Goal: Task Accomplishment & Management: Manage account settings

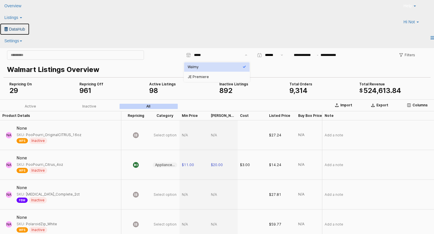
click at [25, 27] on span "DataHub" at bounding box center [17, 29] width 16 height 5
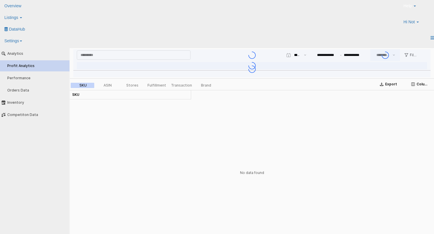
type input "***"
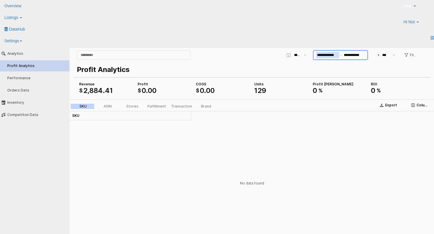
drag, startPoint x: 335, startPoint y: 75, endPoint x: 335, endPoint y: 54, distance: 20.4
click at [335, 54] on input "**********" at bounding box center [327, 55] width 23 height 6
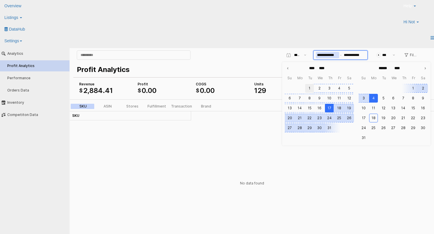
click at [308, 88] on button "1" at bounding box center [309, 88] width 9 height 9
type input "**********"
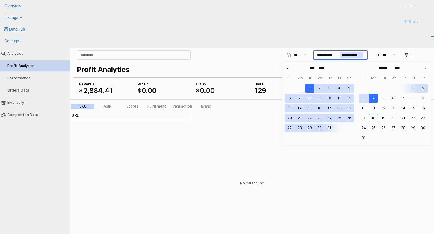
click at [288, 69] on icon "Previous month" at bounding box center [288, 68] width 6 height 6
type input "****"
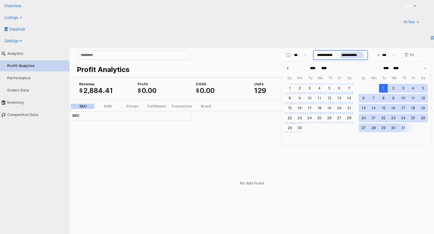
click at [288, 69] on icon "Previous month" at bounding box center [288, 68] width 6 height 6
type input "***"
type input "****"
click at [288, 69] on icon "Previous month" at bounding box center [288, 68] width 6 height 6
type input "*****"
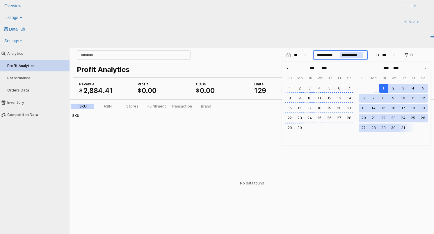
type input "***"
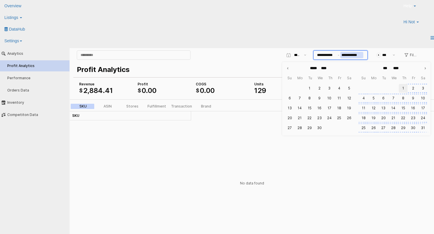
click at [401, 86] on button "1" at bounding box center [403, 88] width 9 height 9
type input "**********"
type input "****"
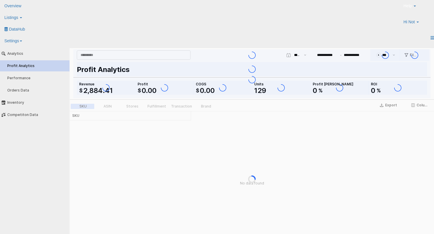
click at [291, 3] on div "Help Contact Support Search Knowledge Hub Request a Feature Hi Not" at bounding box center [365, 16] width 148 height 32
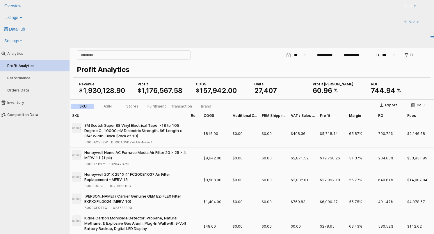
scroll to position [0, 77]
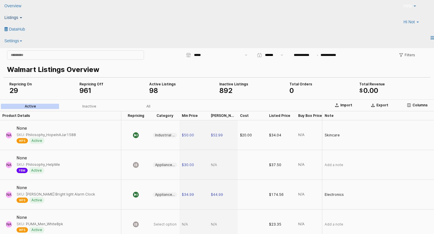
click at [29, 15] on link "Listings" at bounding box center [14, 18] width 29 height 12
click at [6, 28] on icon at bounding box center [6, 28] width 0 height 0
click at [29, 15] on link "Listings" at bounding box center [14, 18] width 29 height 12
click at [6, 26] on icon at bounding box center [6, 26] width 0 height 0
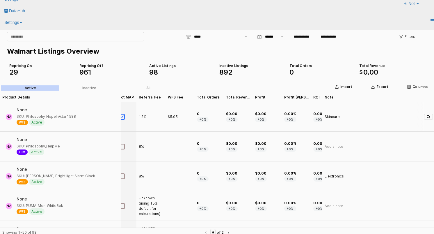
scroll to position [0, 235]
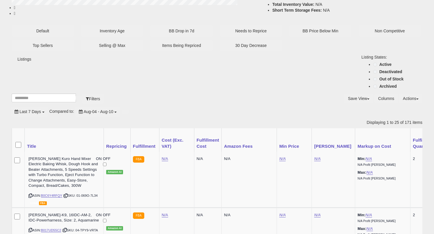
scroll to position [119, 235]
click at [344, 93] on button "Save View" at bounding box center [358, 98] width 29 height 10
click at [274, 93] on div "Save View Save As New View Update Current View Columns Actions Import Export Vi…" at bounding box center [322, 98] width 210 height 10
click at [405, 93] on button "Actions" at bounding box center [410, 98] width 23 height 10
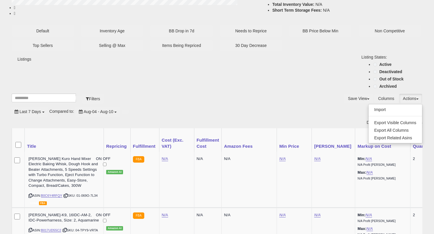
click at [405, 93] on button "Actions" at bounding box center [410, 98] width 23 height 10
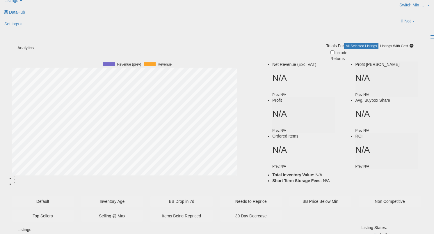
scroll to position [0, 0]
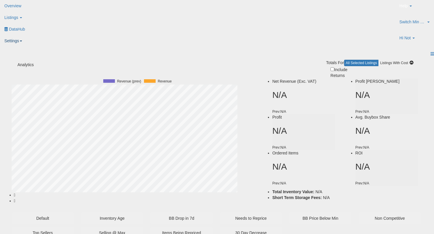
click at [29, 35] on link "Settings" at bounding box center [14, 41] width 29 height 12
click at [25, 49] on link "Store settings" at bounding box center [12, 51] width 25 height 5
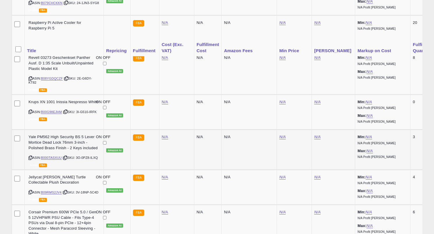
scroll to position [0, 508]
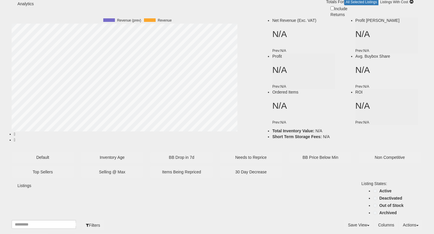
click at [399, 220] on button "Actions" at bounding box center [410, 225] width 23 height 10
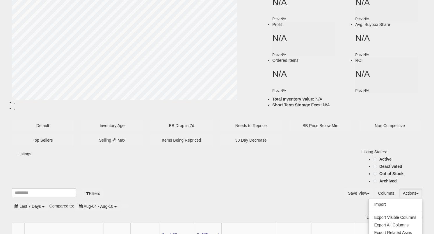
click at [276, 201] on div "Last 7 Days Compared to: Aug-04 - Aug-10" at bounding box center [165, 206] width 308 height 10
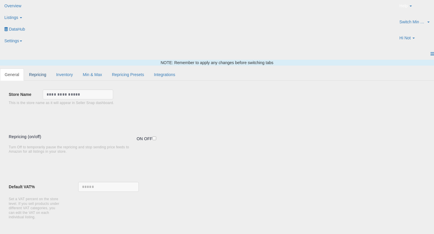
click at [51, 68] on link "Repricing" at bounding box center [37, 74] width 26 height 12
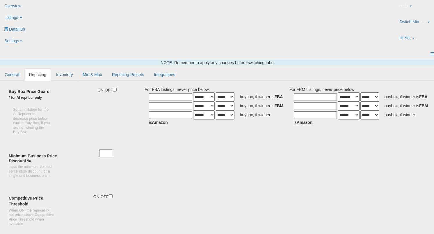
click at [78, 68] on link "Inventory" at bounding box center [65, 74] width 26 height 12
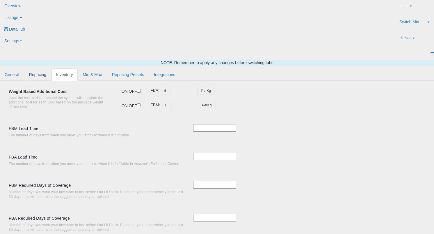
click at [51, 68] on link "Repricing" at bounding box center [37, 74] width 26 height 12
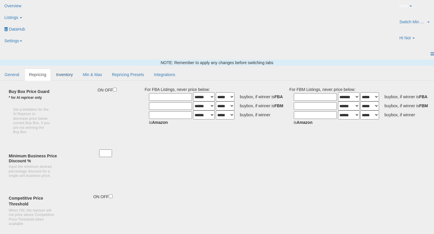
click at [78, 68] on link "Inventory" at bounding box center [65, 74] width 26 height 12
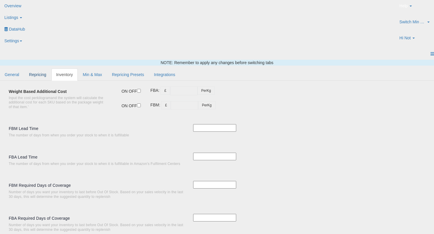
click at [51, 68] on link "Repricing" at bounding box center [37, 74] width 26 height 12
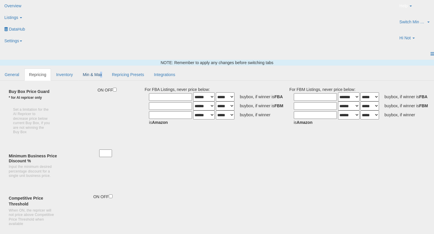
click at [107, 68] on link "Min & Max" at bounding box center [92, 74] width 29 height 12
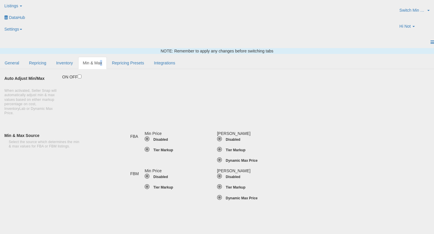
scroll to position [7, 0]
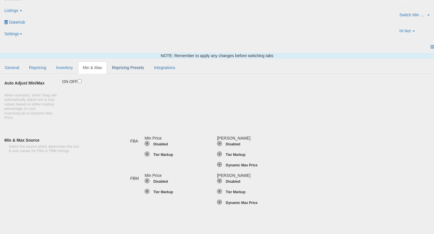
click at [149, 61] on link "Repricing Presets" at bounding box center [128, 67] width 42 height 12
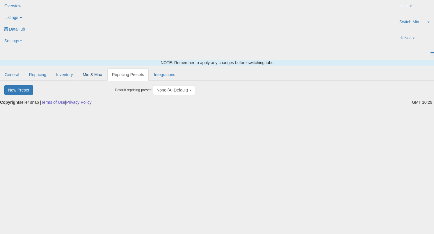
click at [107, 68] on link "Min & Max" at bounding box center [92, 74] width 29 height 12
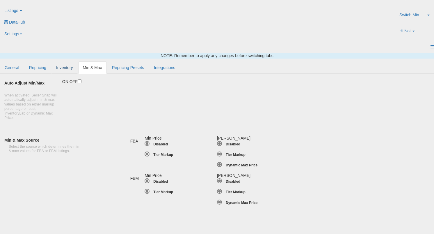
click at [78, 61] on link "Inventory" at bounding box center [65, 67] width 26 height 12
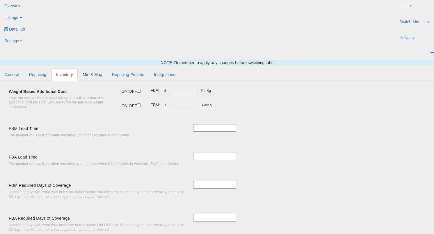
click at [107, 68] on link "Min & Max" at bounding box center [92, 74] width 29 height 12
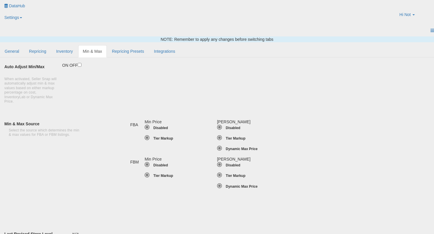
scroll to position [11, 0]
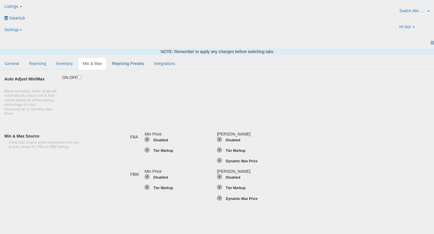
click at [149, 57] on link "Repricing Presets" at bounding box center [128, 63] width 42 height 12
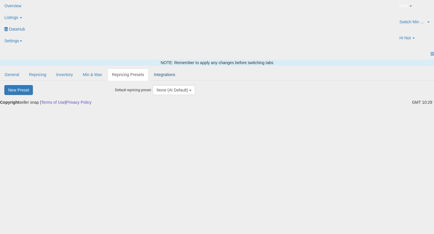
click at [180, 68] on link "Integrations" at bounding box center [164, 74] width 31 height 12
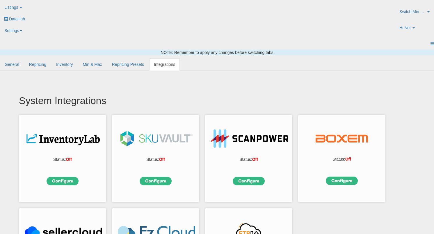
scroll to position [8, 0]
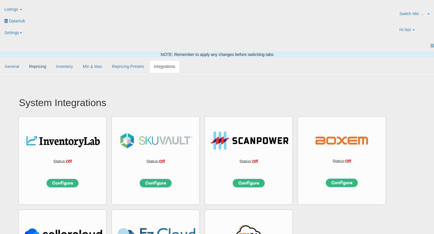
click at [51, 60] on link "Repricing" at bounding box center [37, 66] width 26 height 12
